Goal: Task Accomplishment & Management: Manage account settings

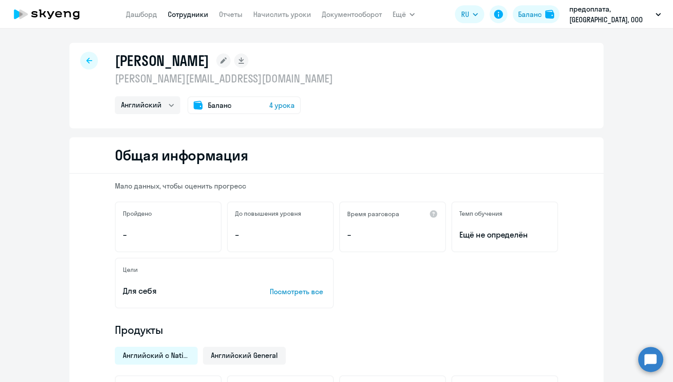
select select "english"
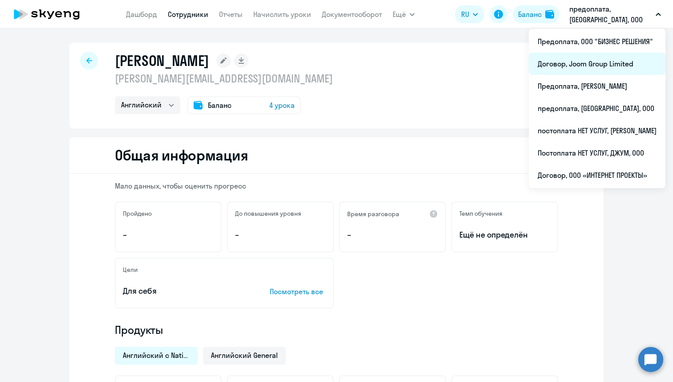
click at [591, 69] on li "Договор, Joom Group Limited" at bounding box center [597, 64] width 137 height 22
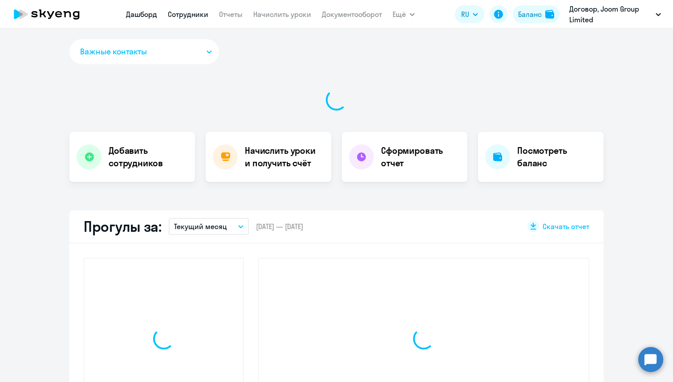
click at [183, 10] on link "Сотрудники" at bounding box center [188, 14] width 41 height 9
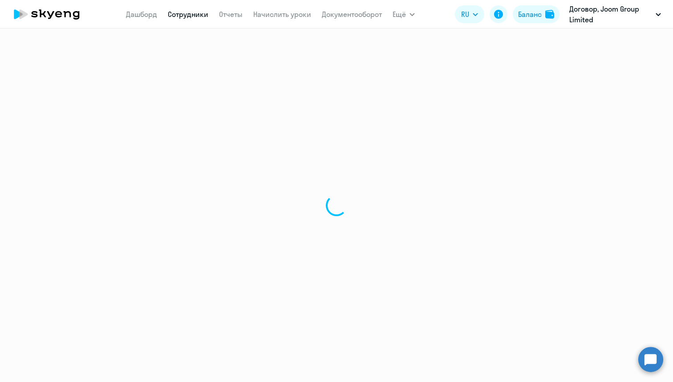
select select "30"
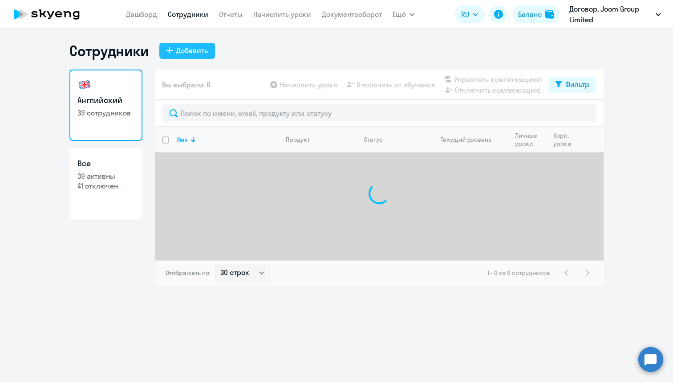
click at [205, 45] on div "Добавить" at bounding box center [192, 50] width 32 height 11
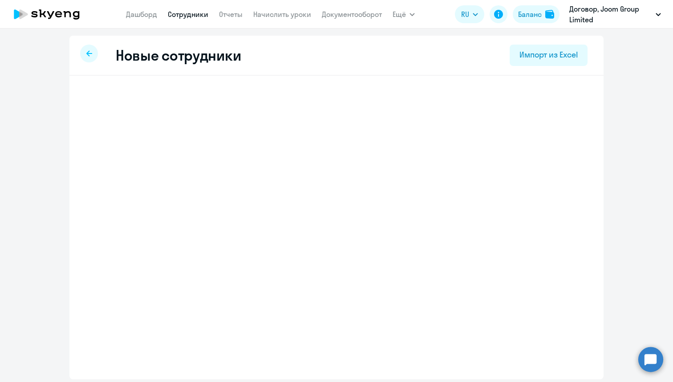
select select "english_adult_not_native_speaker"
select select "1"
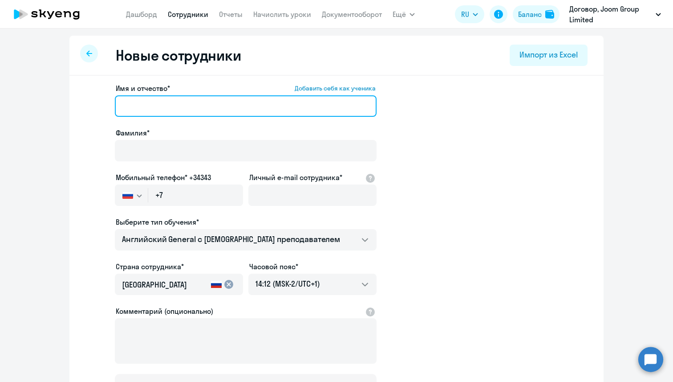
click at [198, 109] on input "Имя и отчество* Добавить себя как ученика" at bounding box center [246, 105] width 262 height 21
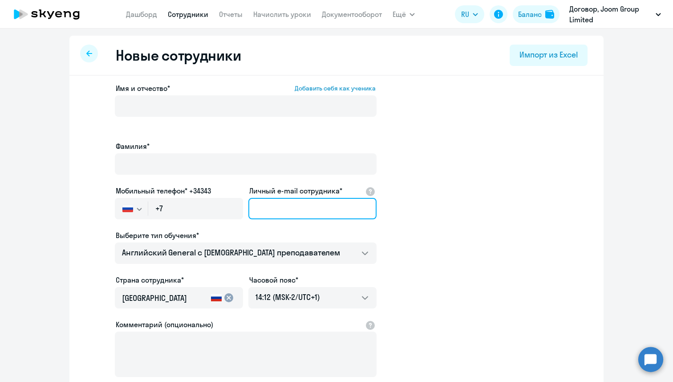
click at [329, 198] on input "Личный e-mail сотрудника*" at bounding box center [312, 208] width 128 height 21
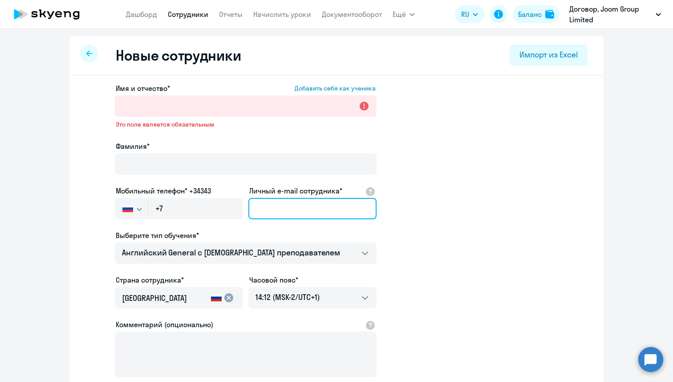
paste input "[EMAIL_ADDRESS][DOMAIN_NAME]"
type input "[EMAIL_ADDRESS][DOMAIN_NAME]"
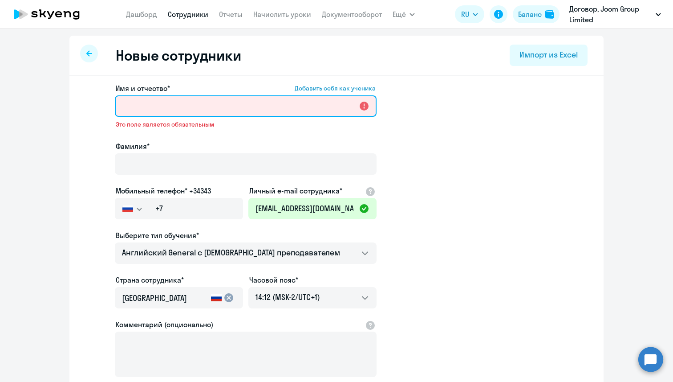
click at [118, 110] on input "Имя и отчество* Добавить себя как ученика" at bounding box center [246, 105] width 262 height 21
paste input "[PERSON_NAME]"
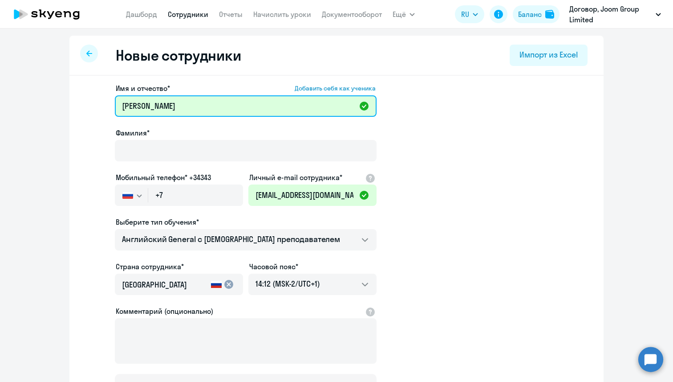
drag, startPoint x: 210, startPoint y: 105, endPoint x: 142, endPoint y: 106, distance: 67.7
click at [142, 106] on input "[PERSON_NAME]" at bounding box center [246, 105] width 262 height 21
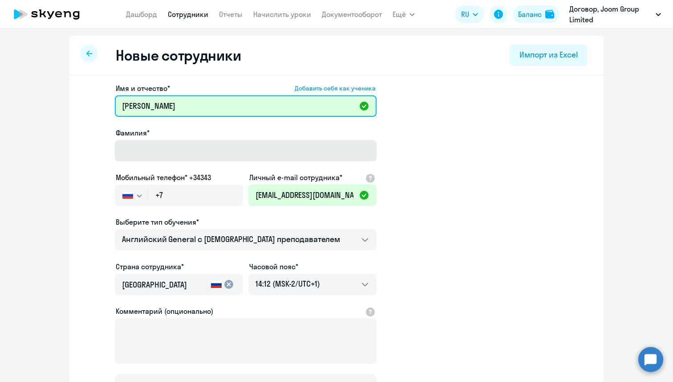
type input "[PERSON_NAME]"
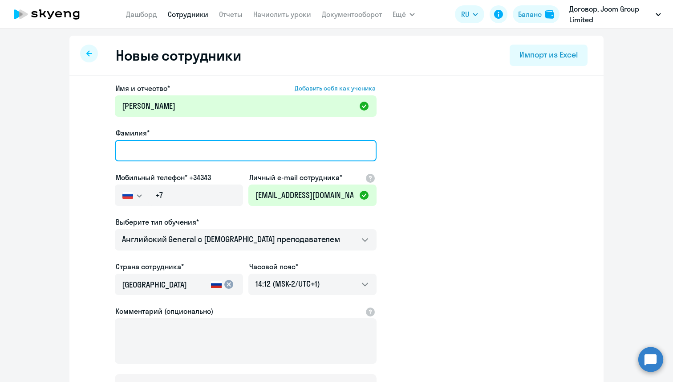
click at [151, 147] on input "Фамилия*" at bounding box center [246, 150] width 262 height 21
paste input "Pivovarova"
click at [126, 150] on input "Pivovarova" at bounding box center [246, 150] width 262 height 21
type input "Pivovarova"
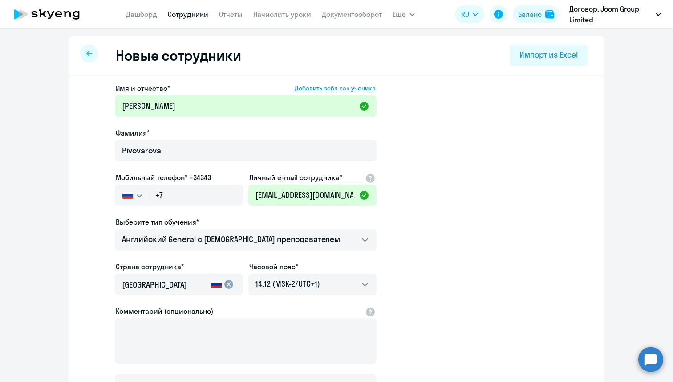
click at [98, 218] on app-new-student-form "Имя и отчество* Добавить себя как ученика [PERSON_NAME]* Pivovarova Мобильный т…" at bounding box center [337, 241] width 506 height 317
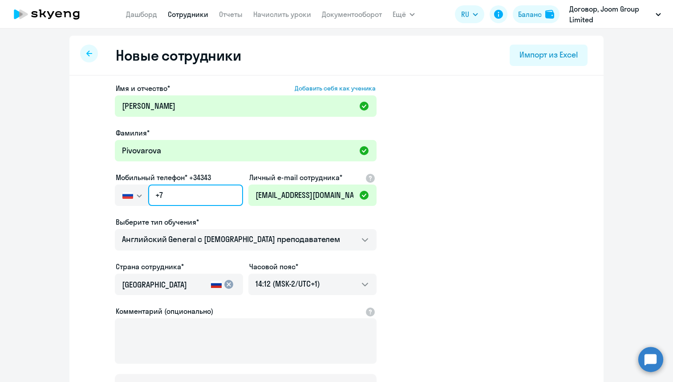
click at [191, 195] on input "+7" at bounding box center [195, 194] width 95 height 21
paste input "[PHONE_NUMBER]"
type input "[PHONE_NUMBER]"
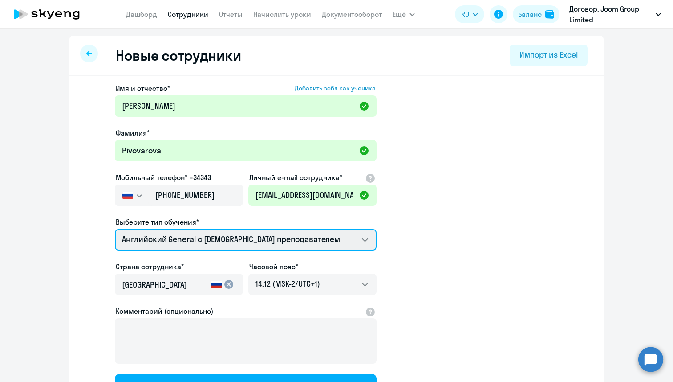
click at [193, 238] on select "Talks 15 минутные разговоры на английском Премиум английский с русскоговорящим …" at bounding box center [246, 239] width 262 height 21
select select "english_adult_native_speaker"
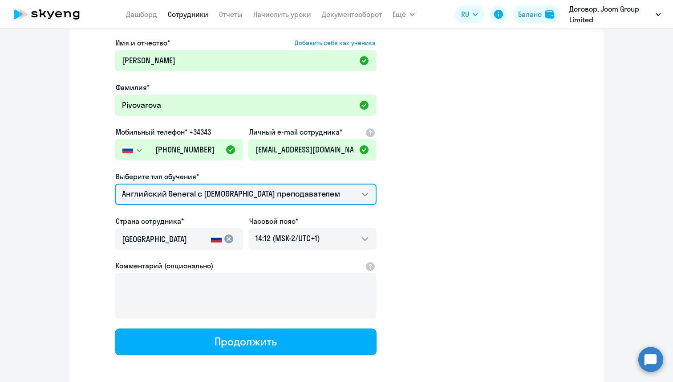
scroll to position [48, 0]
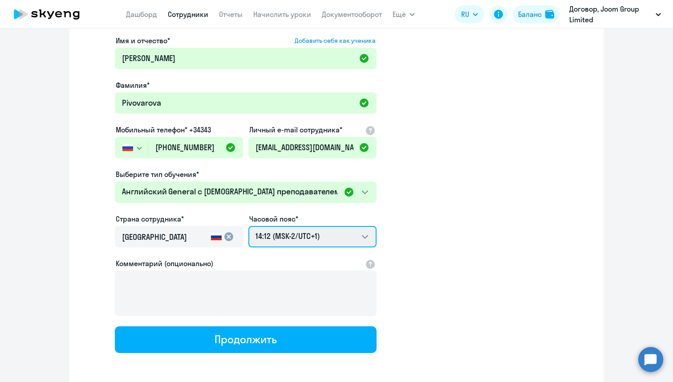
click at [285, 230] on select "02:12 (MSK-14/UTC-11) 03:12 (MSK-13/UTC-10) 04:12 (MSK-12/UTC-9) 05:12 (MSK-11/…" at bounding box center [312, 236] width 128 height 21
select select "3"
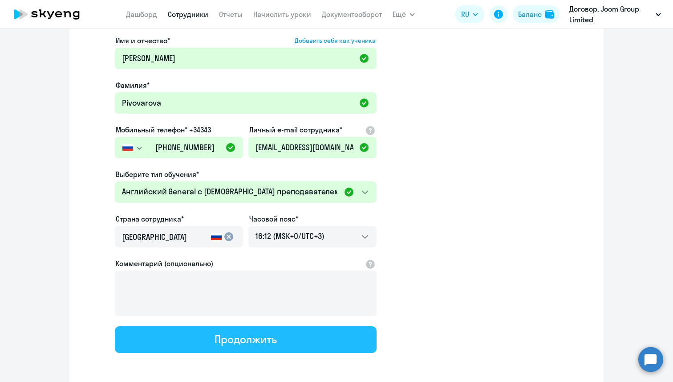
click at [253, 349] on button "Продолжить" at bounding box center [246, 339] width 262 height 27
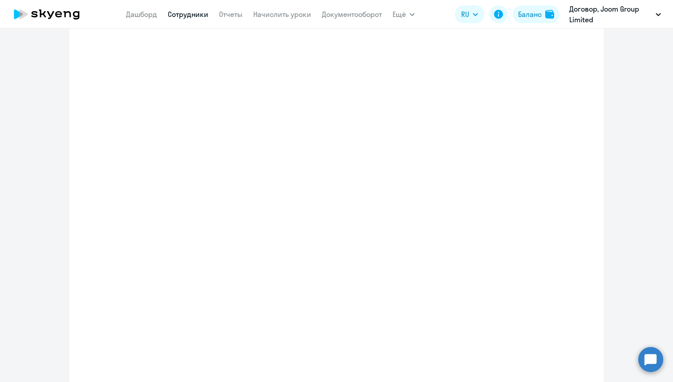
select select "english_adult_native_speaker"
select select "3"
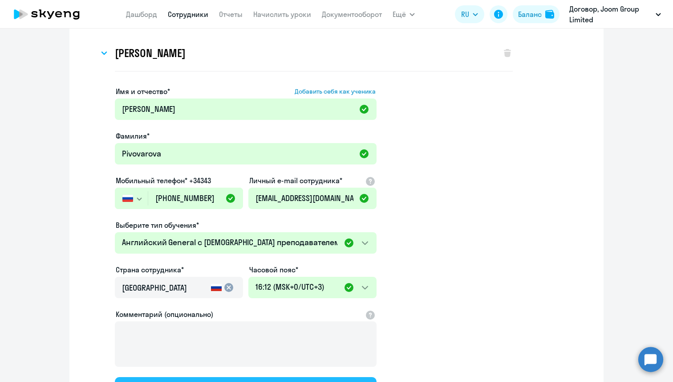
scroll to position [0, 0]
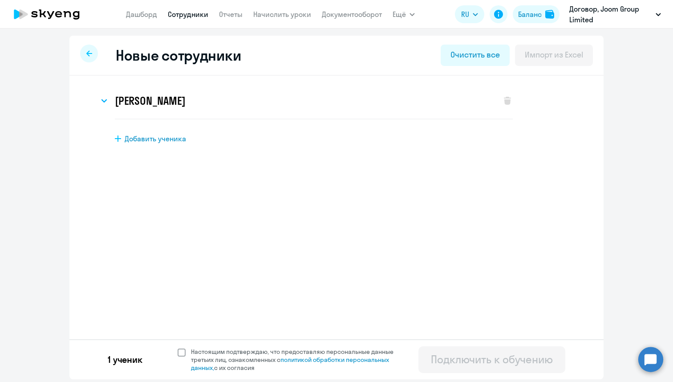
click at [179, 350] on span at bounding box center [182, 352] width 8 height 8
click at [178, 347] on input "Настоящим подтверждаю, что предоставляю персональные данные третьих лиц, ознако…" at bounding box center [177, 347] width 0 height 0
checkbox input "true"
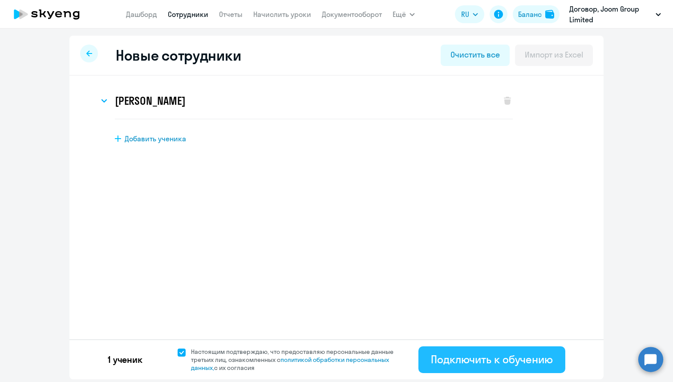
click at [436, 358] on div "Подключить к обучению" at bounding box center [492, 359] width 122 height 14
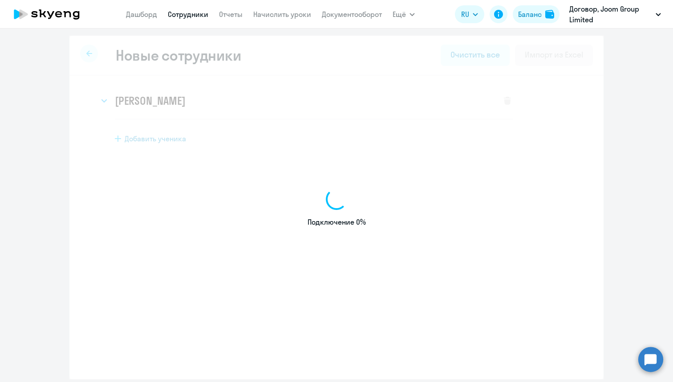
select select "english_adult_not_native_speaker"
select select "1"
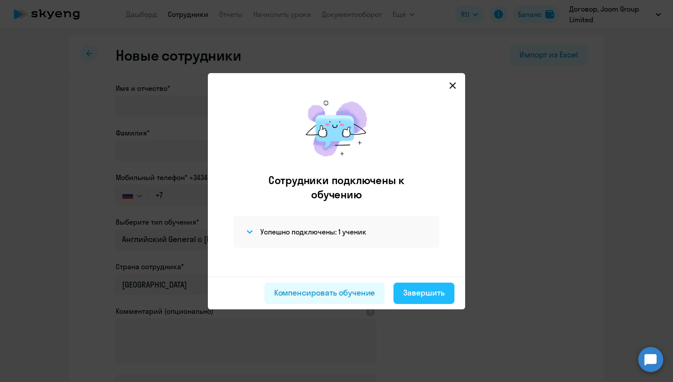
click at [419, 287] on div "Завершить" at bounding box center [423, 293] width 41 height 12
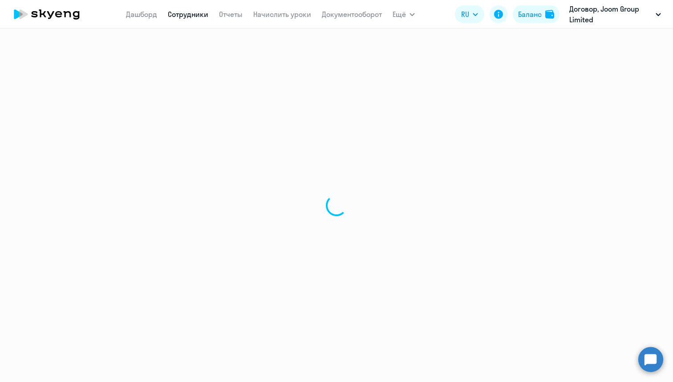
select select "30"
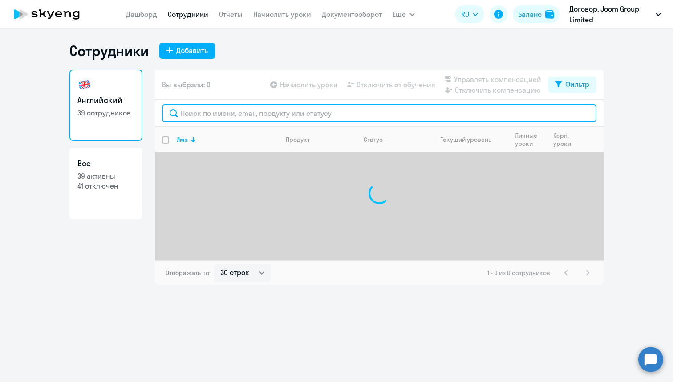
click at [191, 113] on input "text" at bounding box center [379, 113] width 435 height 18
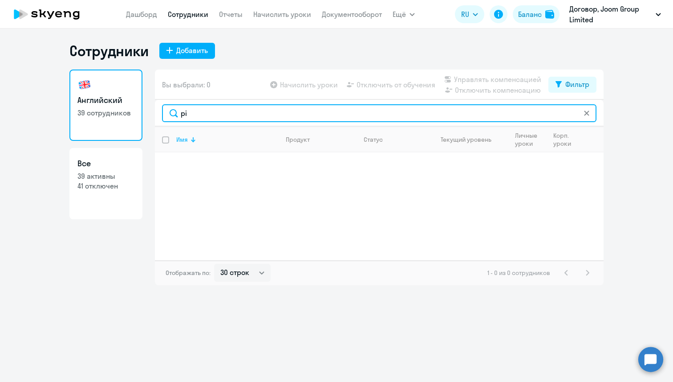
type input "p"
type input "п"
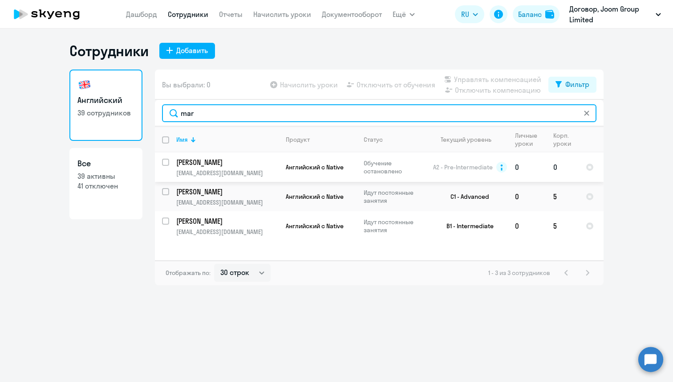
type input "mar"
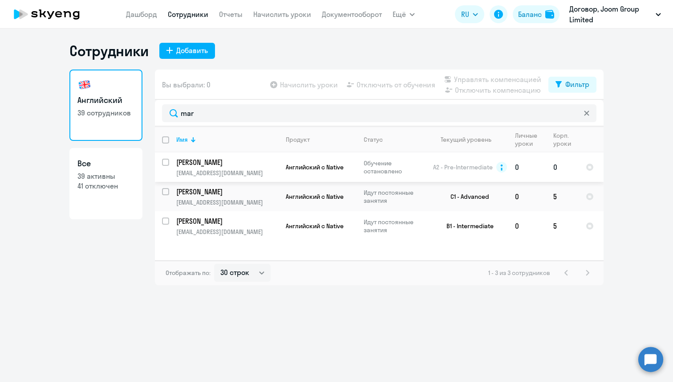
click at [216, 167] on td "[PERSON_NAME] [PERSON_NAME][EMAIL_ADDRESS][DOMAIN_NAME]" at bounding box center [224, 166] width 110 height 29
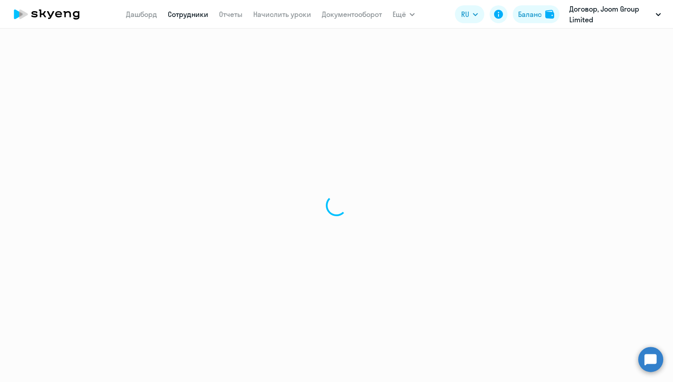
select select "english"
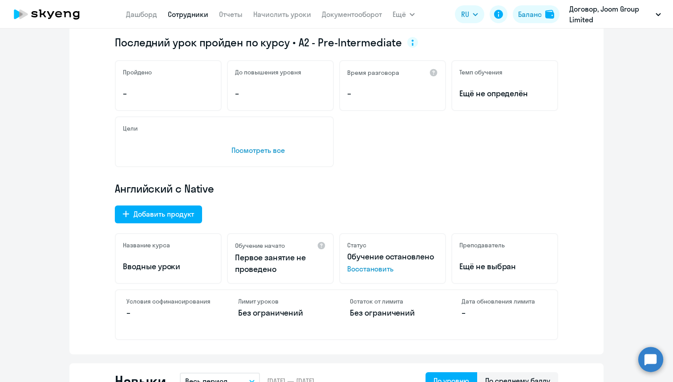
scroll to position [156, 0]
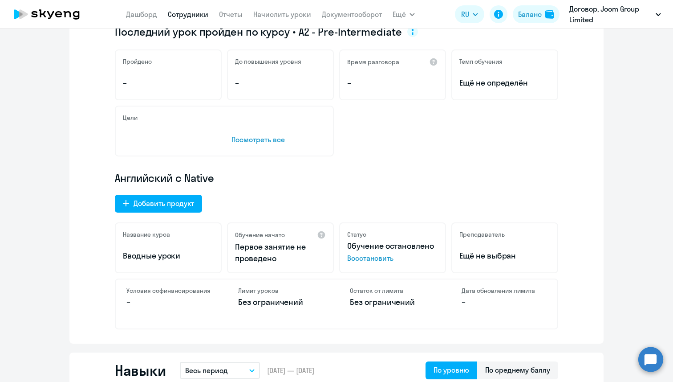
click at [363, 258] on span "Восстановить" at bounding box center [392, 257] width 91 height 11
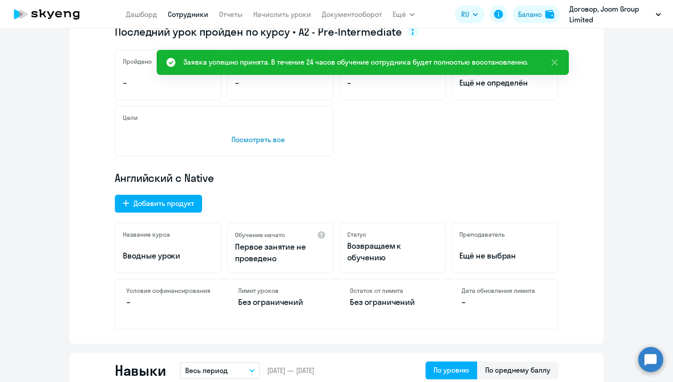
scroll to position [0, 0]
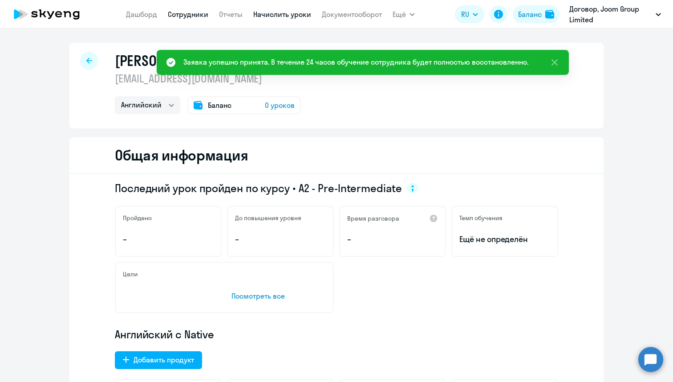
click at [267, 12] on link "Начислить уроки" at bounding box center [282, 14] width 58 height 9
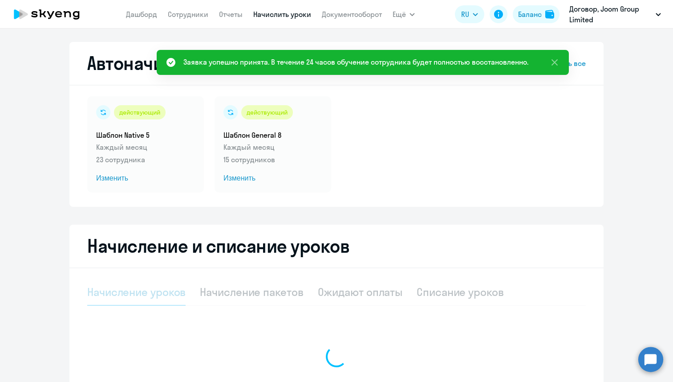
select select "10"
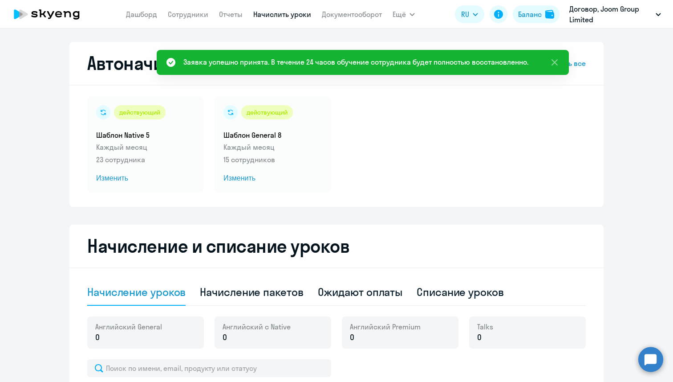
click at [220, 293] on div "Начисление пакетов" at bounding box center [251, 292] width 103 height 14
select select "10"
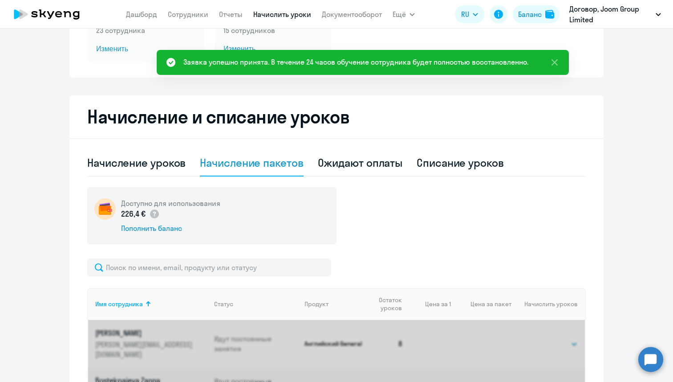
scroll to position [134, 0]
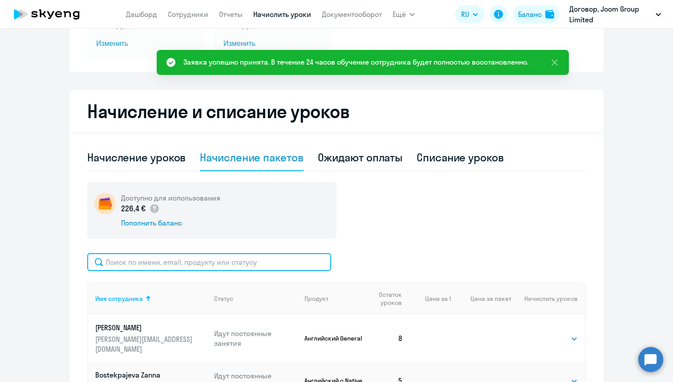
click at [222, 259] on input "text" at bounding box center [209, 262] width 244 height 18
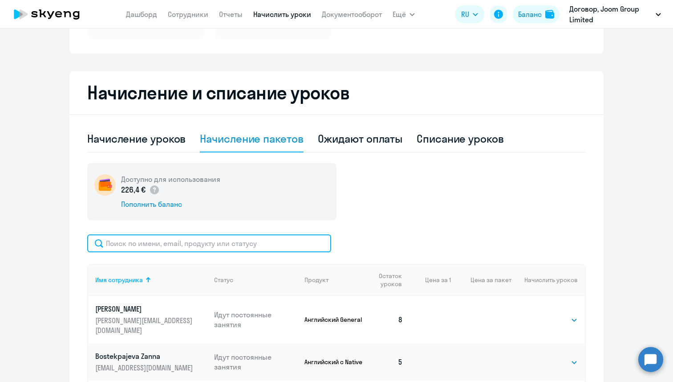
scroll to position [161, 0]
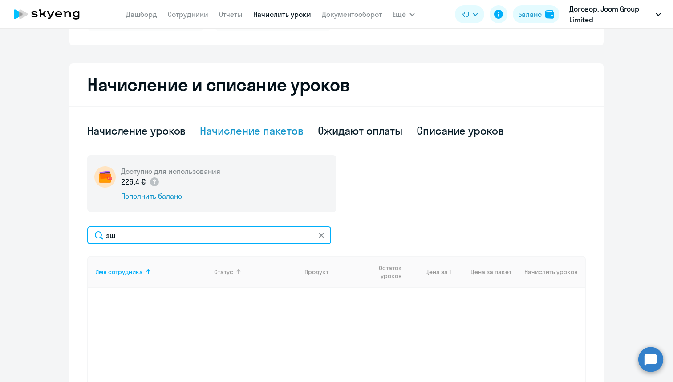
type input "з"
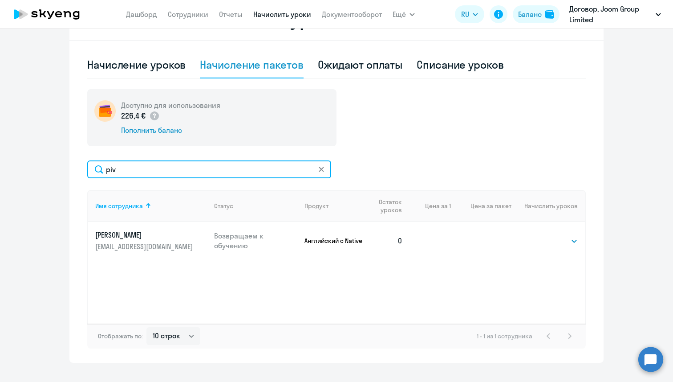
scroll to position [230, 0]
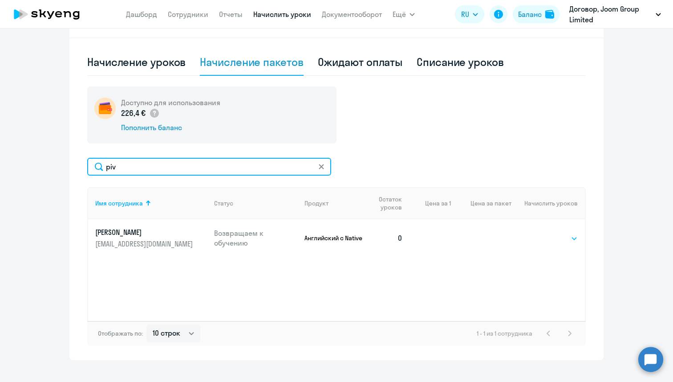
type input "piv"
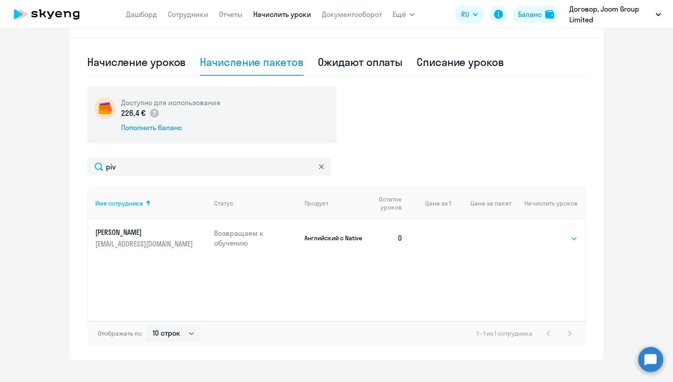
click at [556, 239] on select "Выбрать 4 8 16 32 64" at bounding box center [559, 238] width 37 height 11
select select "4"
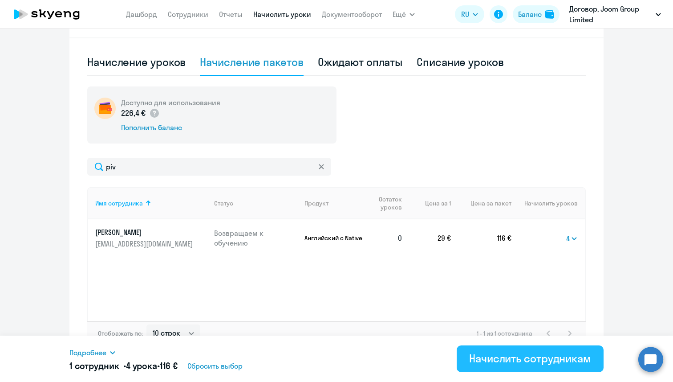
click at [481, 358] on div "Начислить сотрудникам" at bounding box center [530, 358] width 122 height 14
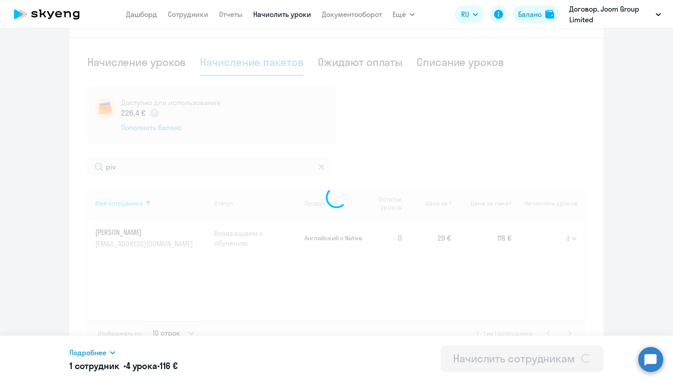
select select
